Goal: Information Seeking & Learning: Learn about a topic

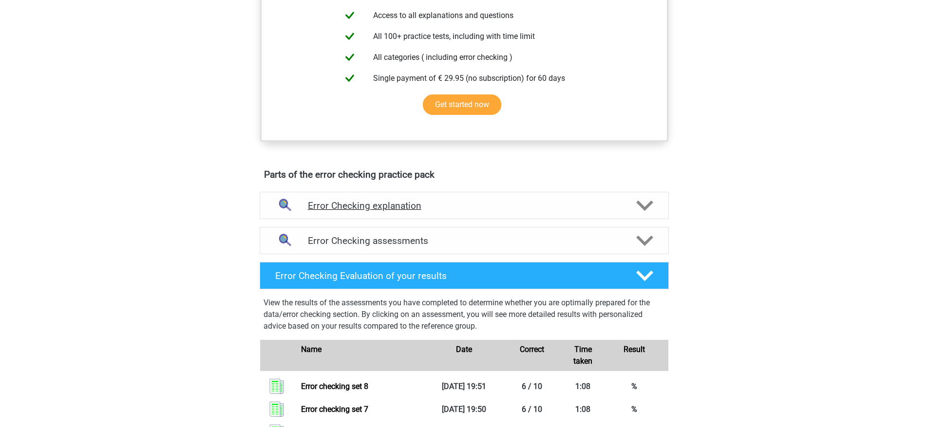
scroll to position [383, 0]
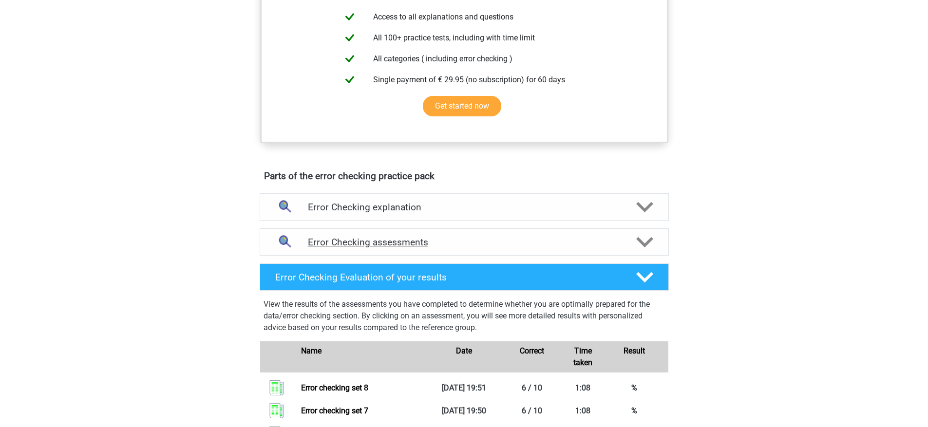
click at [500, 245] on h4 "Error Checking assessments" at bounding box center [464, 242] width 313 height 11
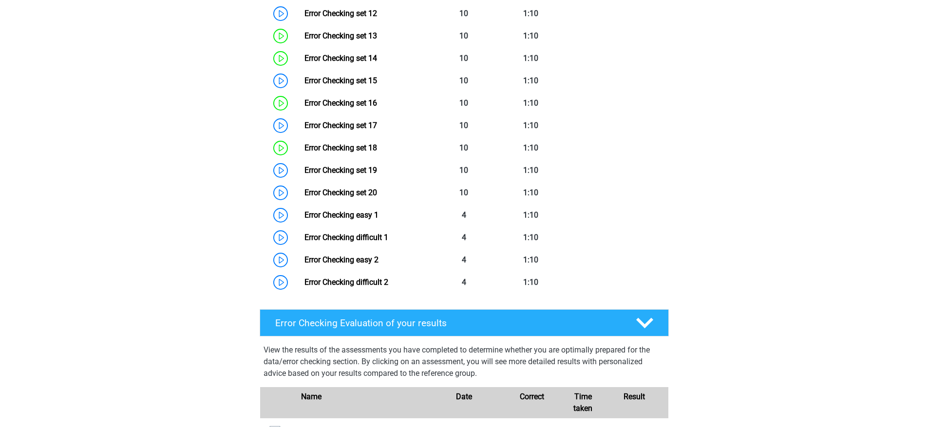
scroll to position [716, 0]
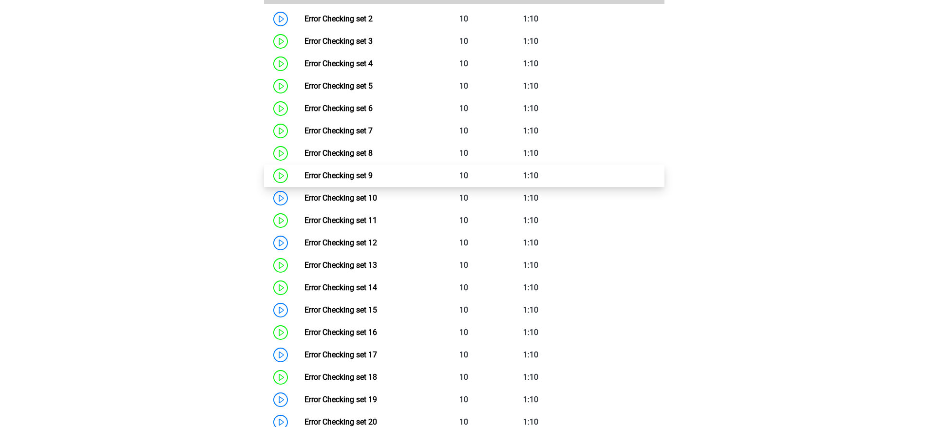
click at [373, 177] on link "Error Checking set 9" at bounding box center [339, 175] width 68 height 9
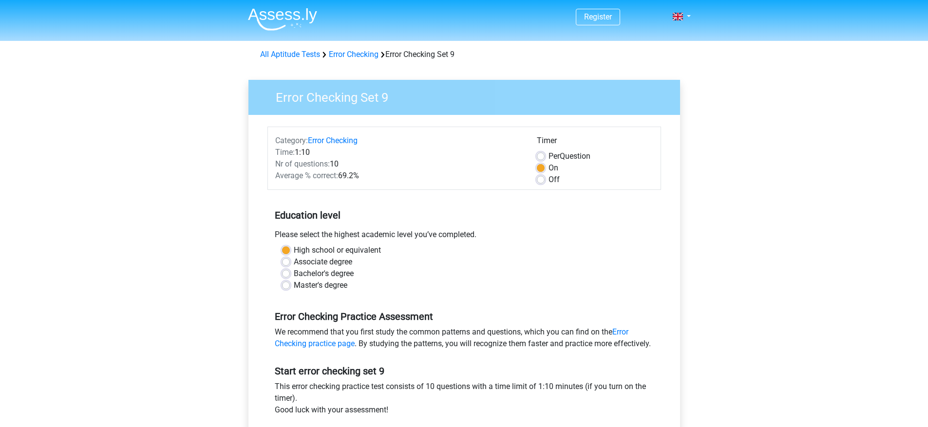
click at [546, 179] on div "Off" at bounding box center [595, 180] width 116 height 12
click at [549, 179] on label "Off" at bounding box center [554, 180] width 11 height 12
click at [543, 179] on input "Off" at bounding box center [541, 179] width 8 height 10
radio input "true"
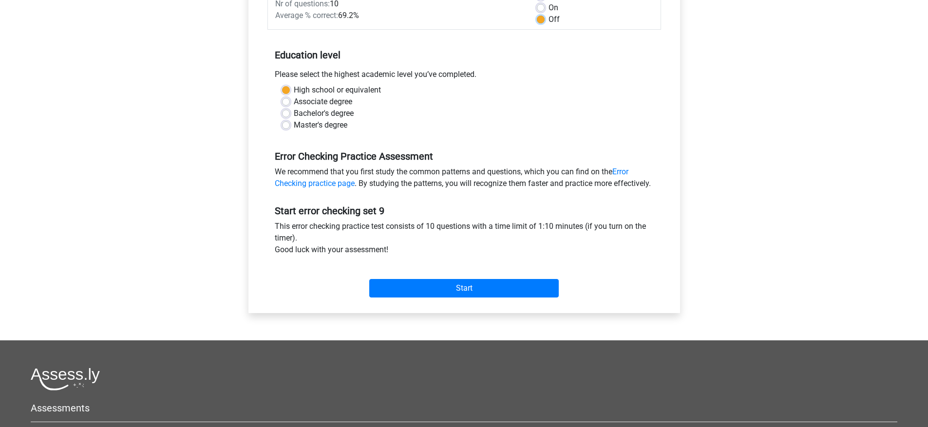
scroll to position [166, 0]
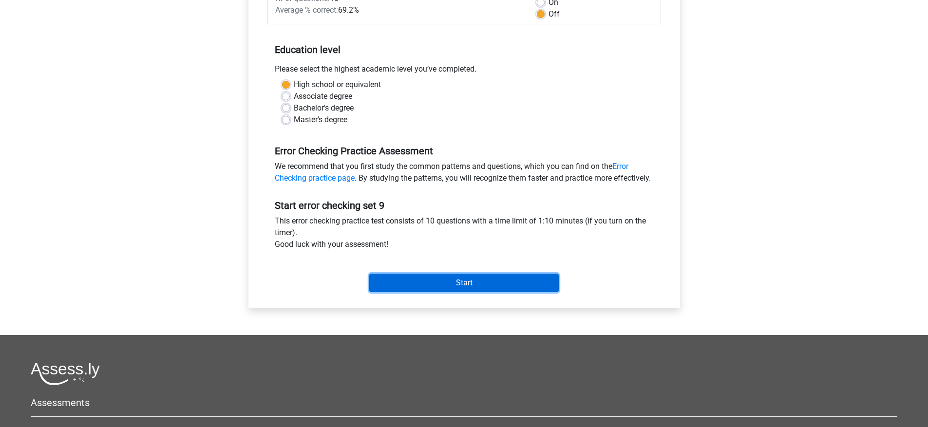
click at [485, 289] on input "Start" at bounding box center [464, 283] width 190 height 19
